Goal: Check status: Check status

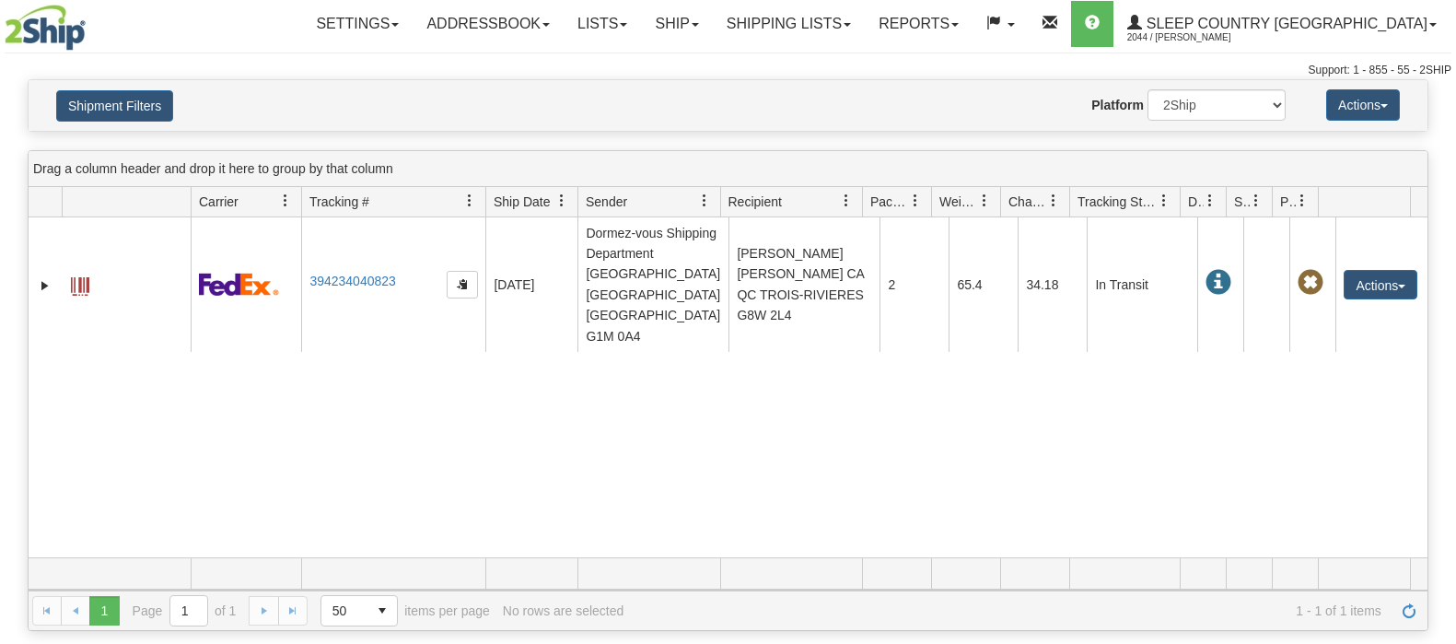
click at [113, 99] on button "Shipment Filters" at bounding box center [114, 105] width 117 height 31
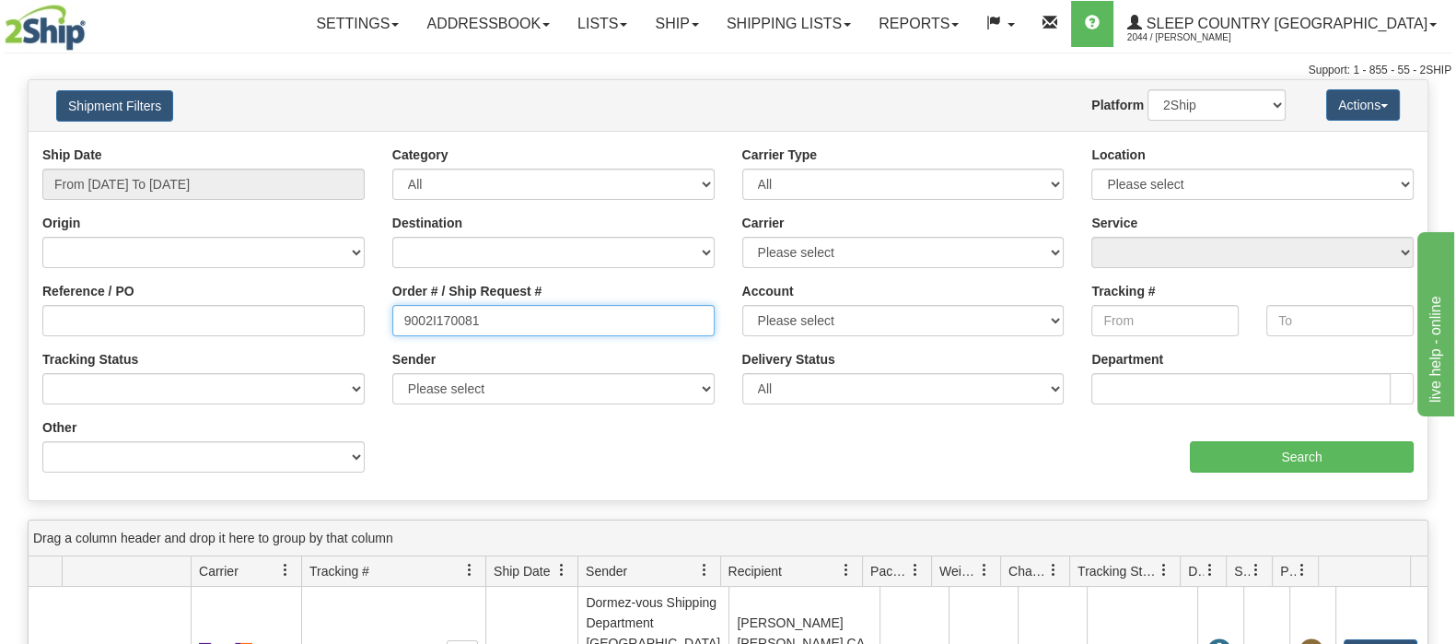
drag, startPoint x: 493, startPoint y: 315, endPoint x: 317, endPoint y: 311, distance: 176.8
click at [313, 145] on div "Reference / PO Order # / Ship Request # 9002I170081 Account Please select Canad…" at bounding box center [728, 145] width 1399 height 0
paste input "0I176657"
type input "9000I176657"
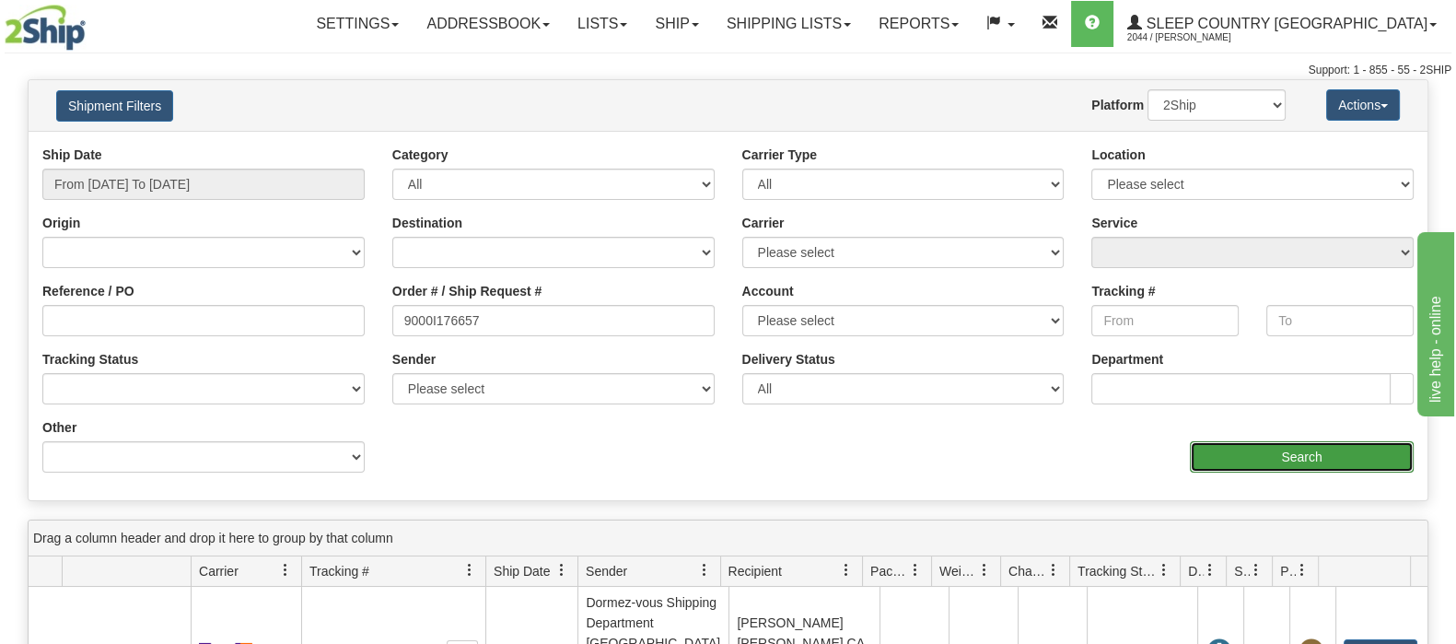
click at [1206, 446] on input "Search" at bounding box center [1302, 456] width 224 height 31
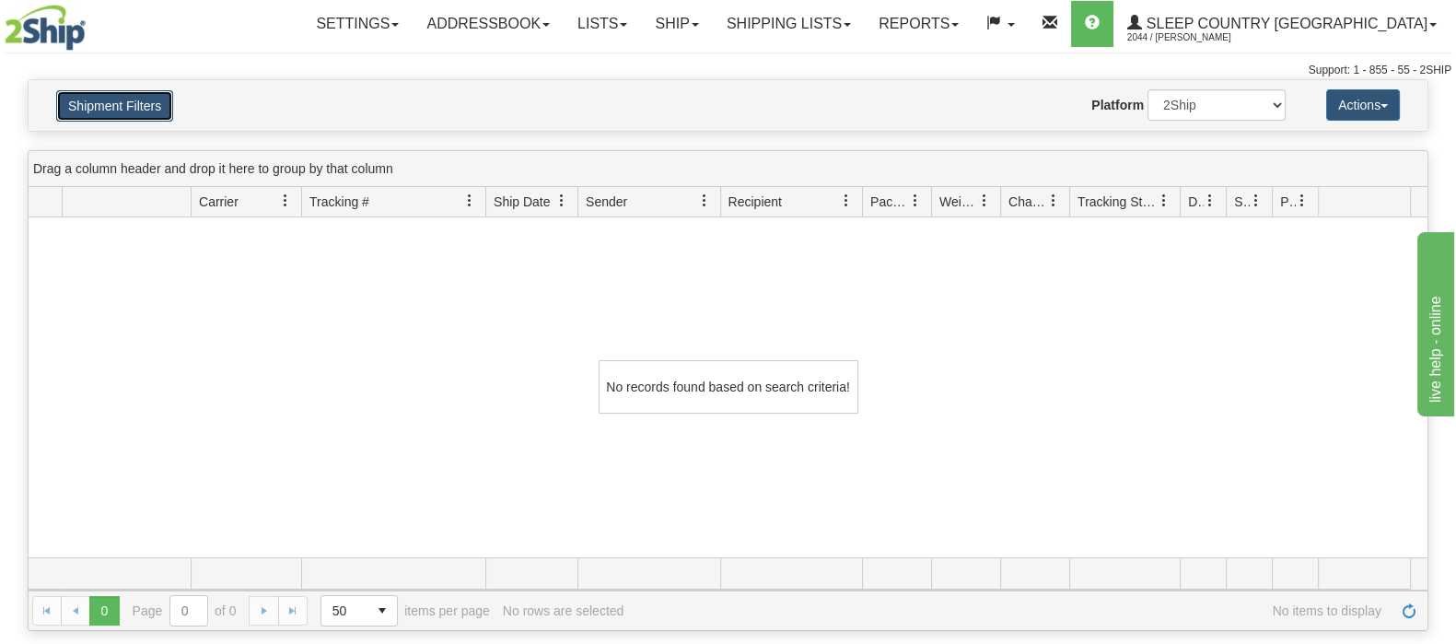
click at [94, 97] on button "Shipment Filters" at bounding box center [114, 105] width 117 height 31
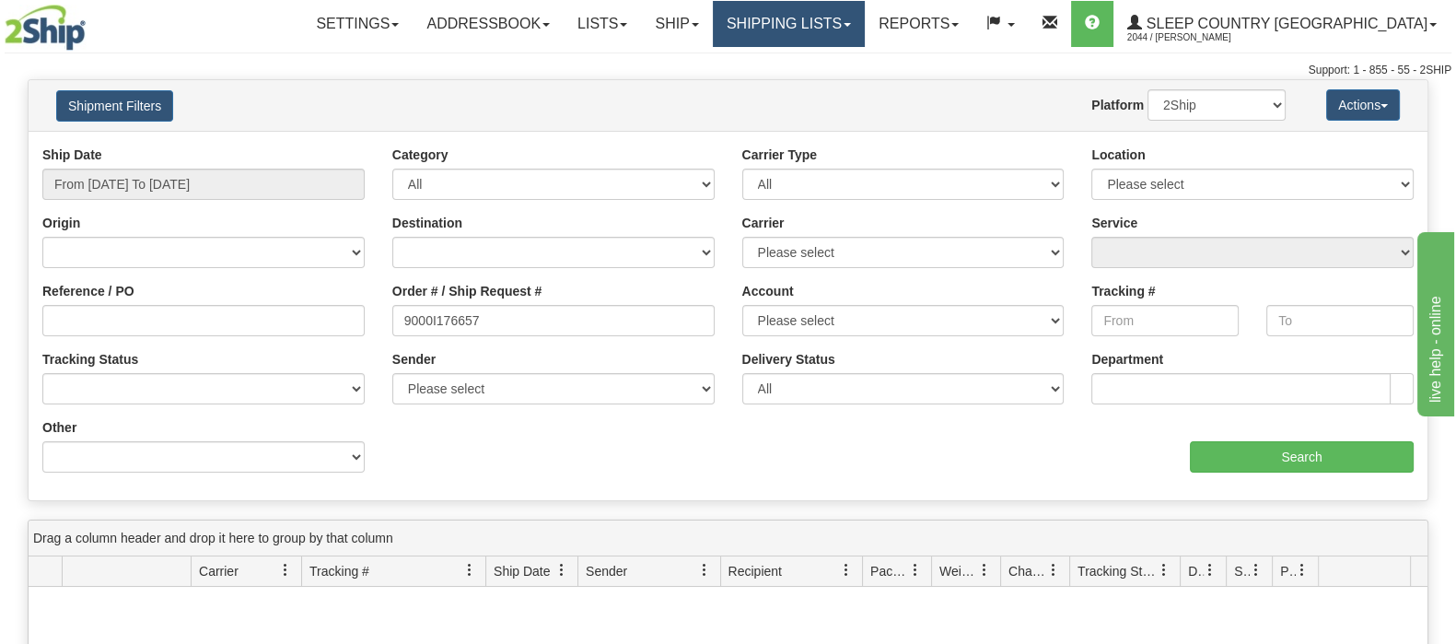
click at [865, 24] on link "Shipping lists" at bounding box center [789, 24] width 152 height 46
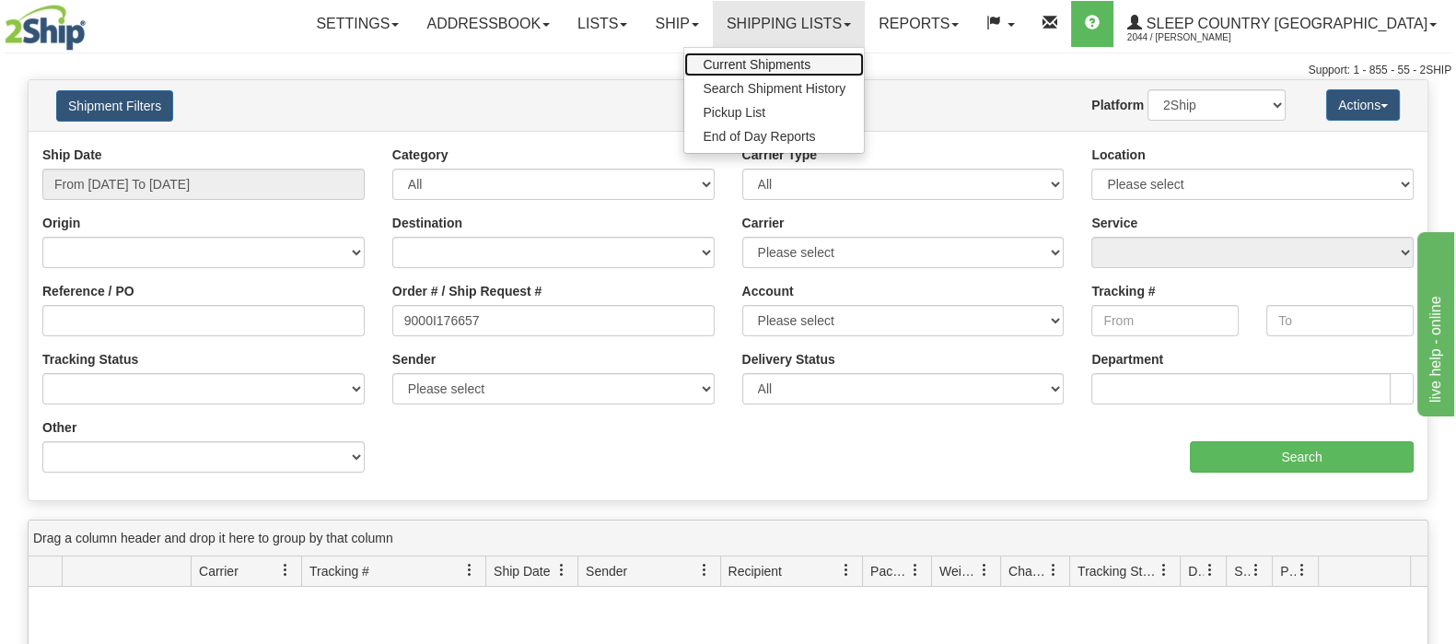
click at [810, 57] on span "Current Shipments" at bounding box center [756, 64] width 108 height 15
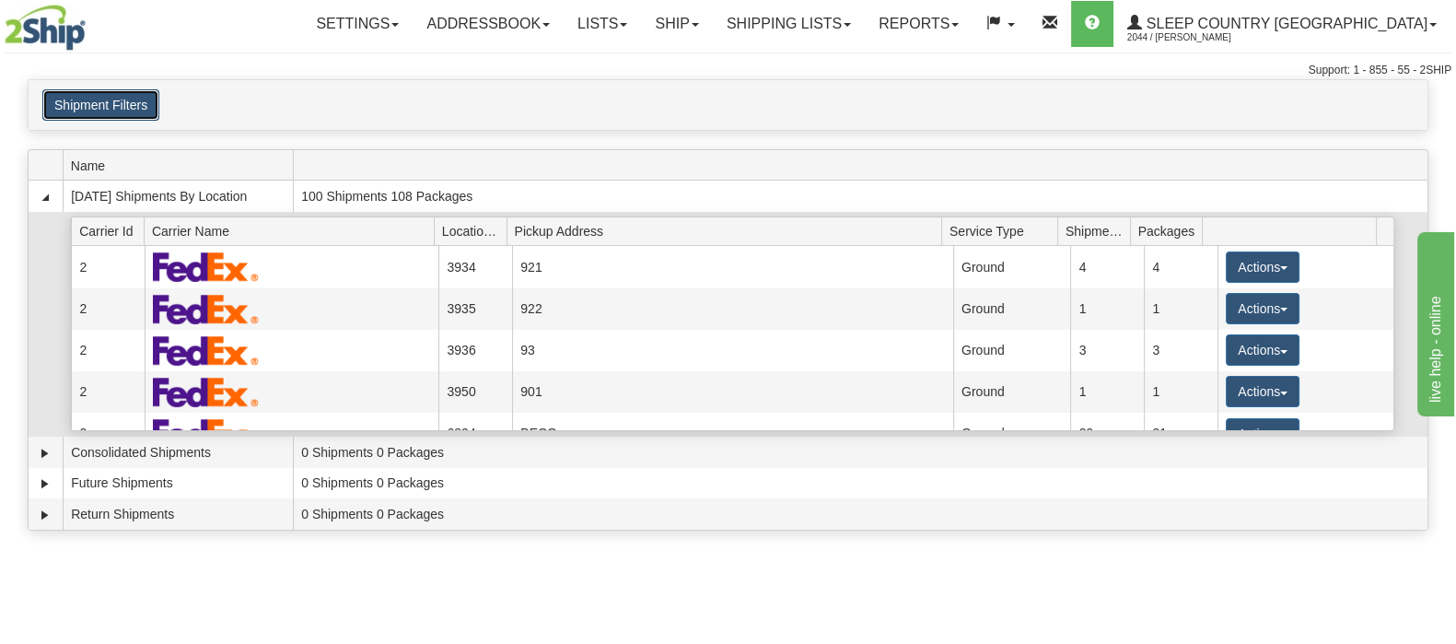
click at [145, 117] on button "Shipment Filters" at bounding box center [100, 104] width 117 height 31
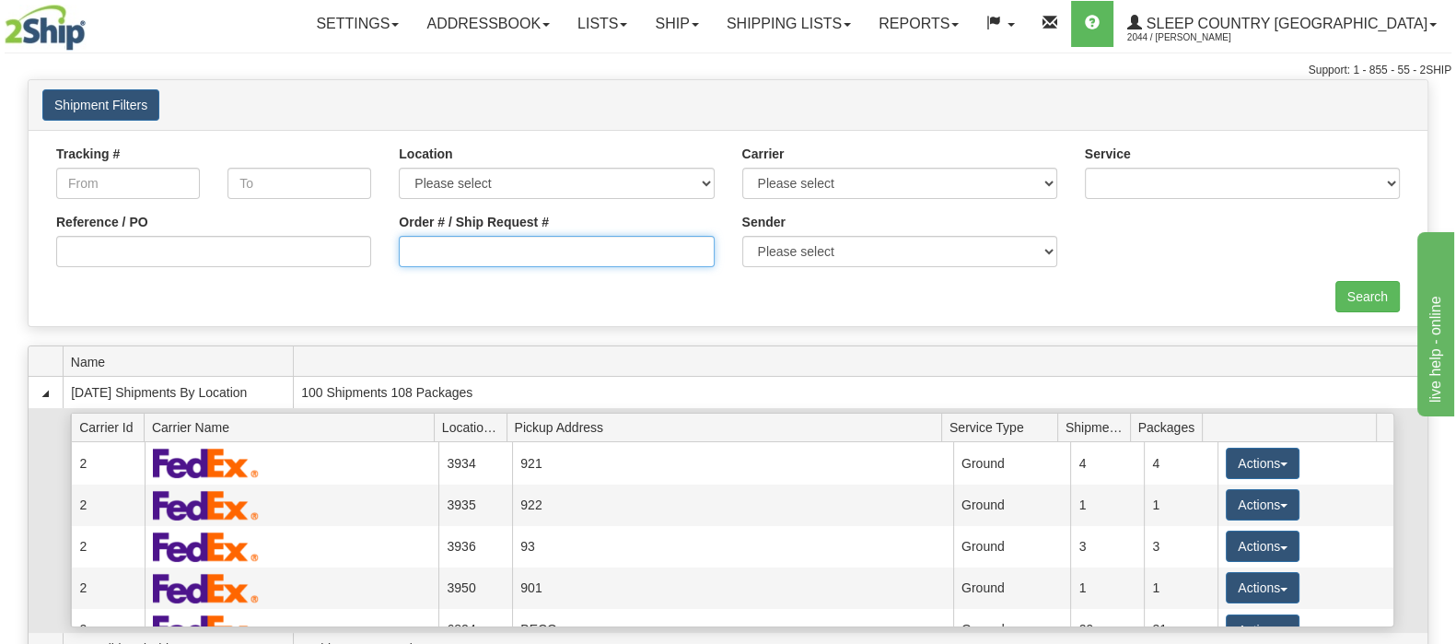
drag, startPoint x: 482, startPoint y: 260, endPoint x: 496, endPoint y: 269, distance: 16.6
click at [482, 260] on input "Order # / Ship Request #" at bounding box center [556, 251] width 315 height 31
paste input "9000I176657"
type input "9000I176657"
click at [1372, 291] on input "Search" at bounding box center [1367, 296] width 64 height 31
